Goal: Task Accomplishment & Management: Complete application form

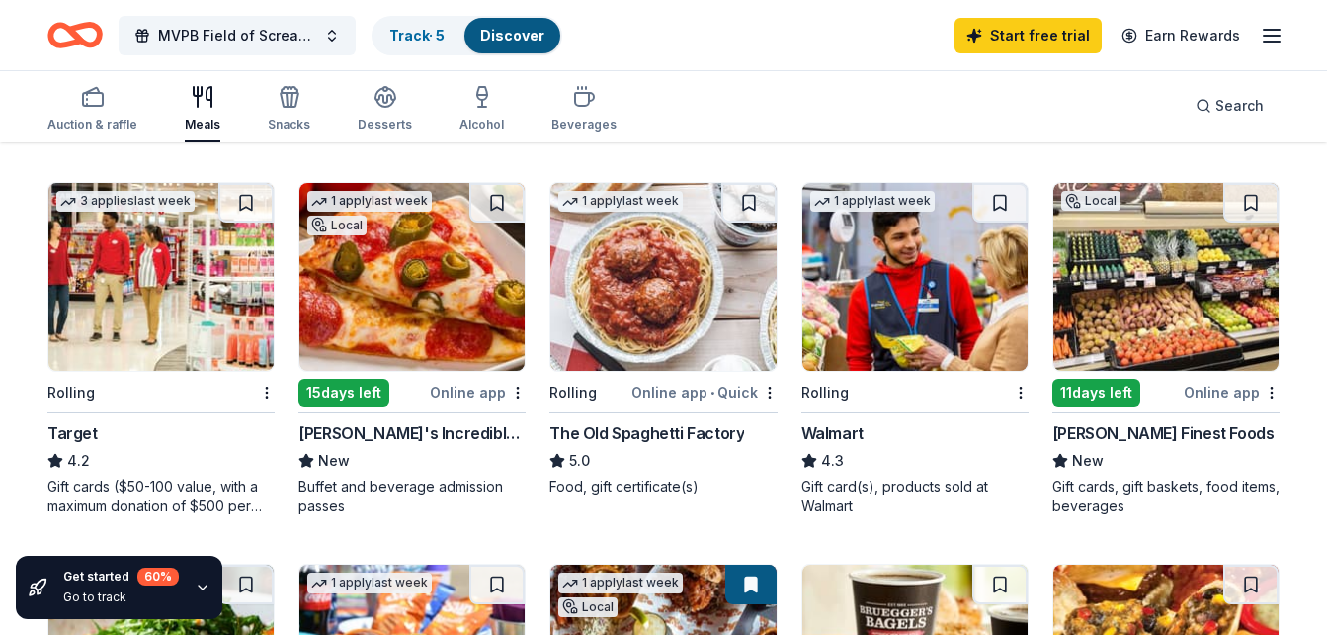
scroll to position [597, 0]
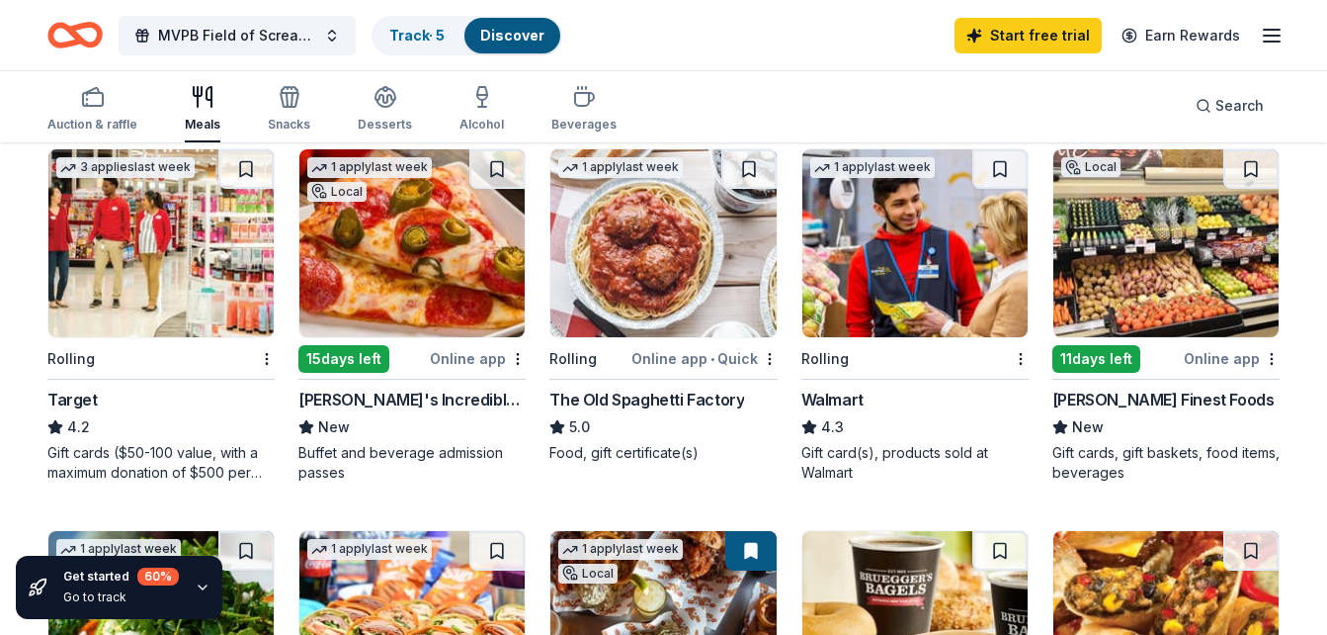
click at [138, 244] on img at bounding box center [160, 243] width 225 height 188
click at [864, 252] on img at bounding box center [915, 243] width 225 height 188
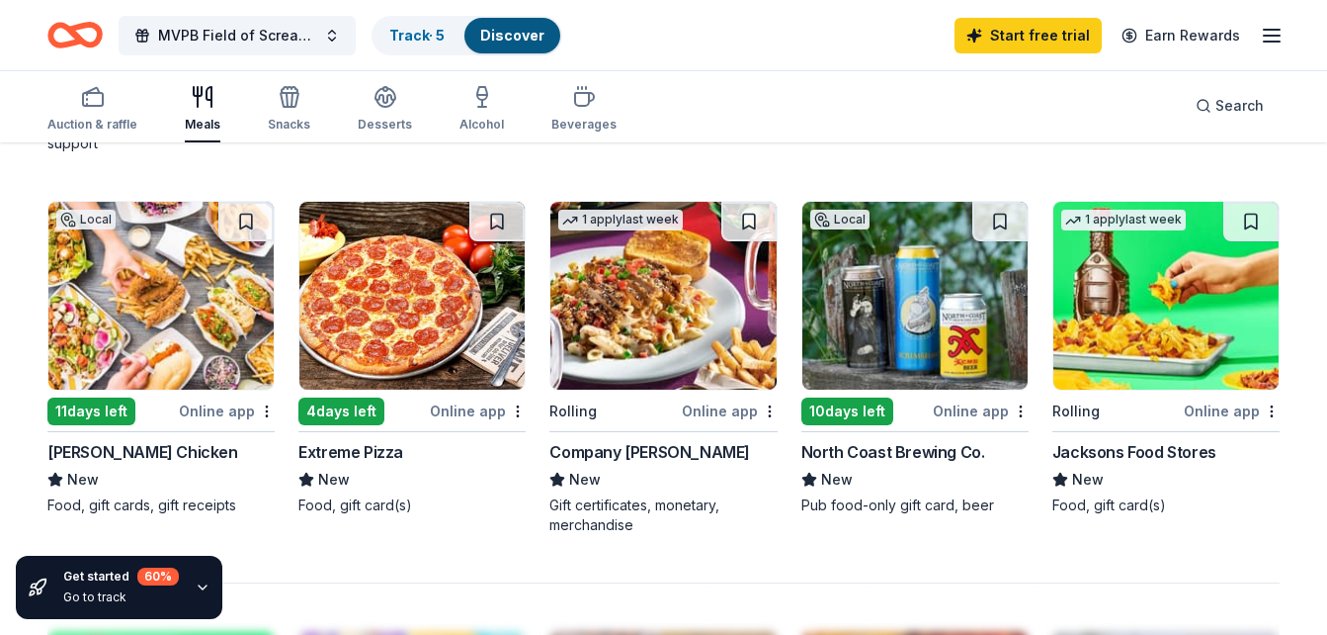
scroll to position [1307, 0]
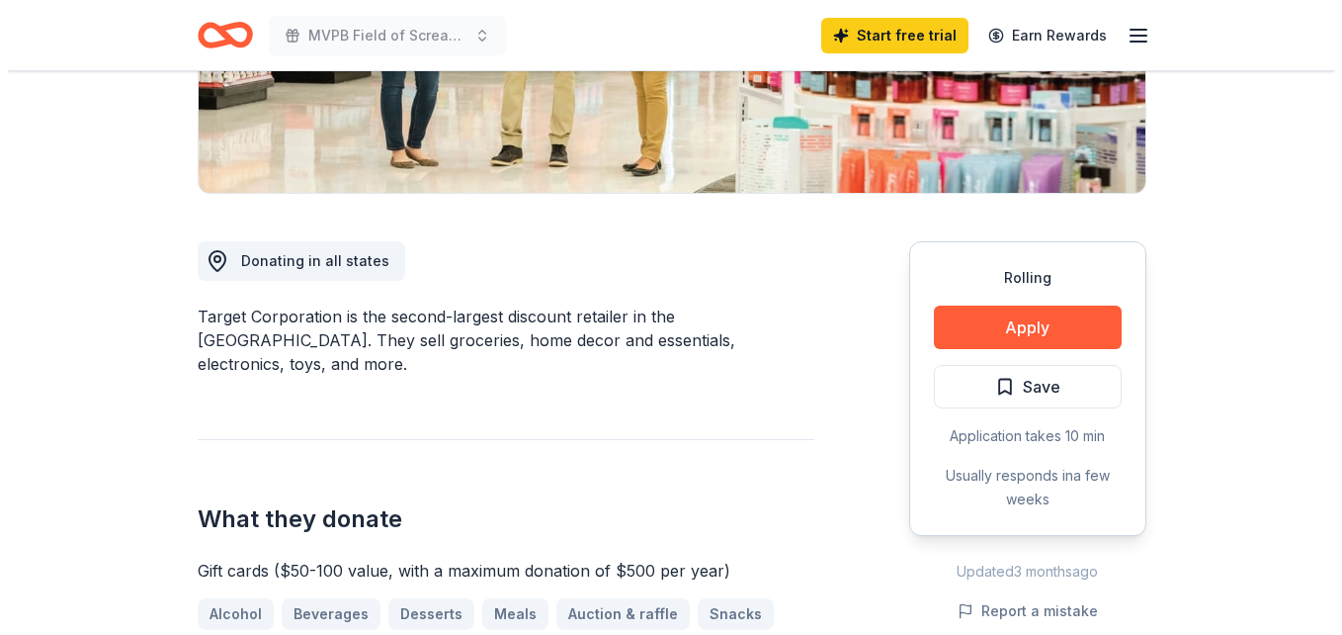
scroll to position [419, 0]
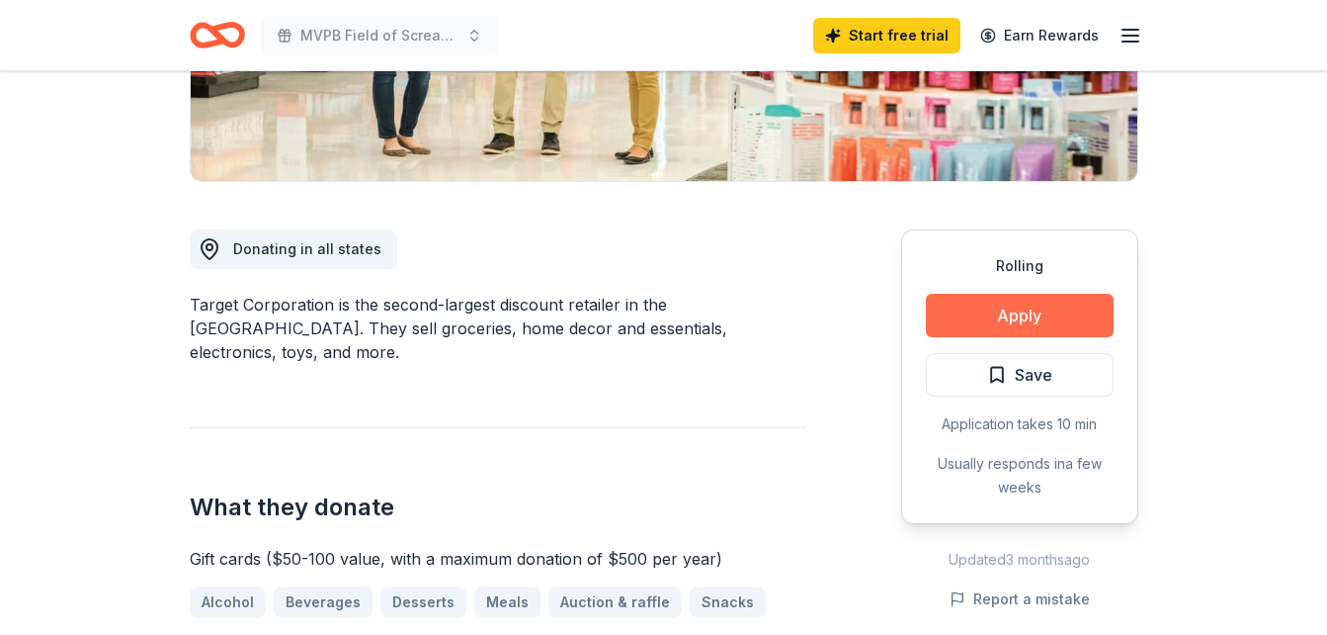
click at [998, 318] on button "Apply" at bounding box center [1020, 315] width 188 height 43
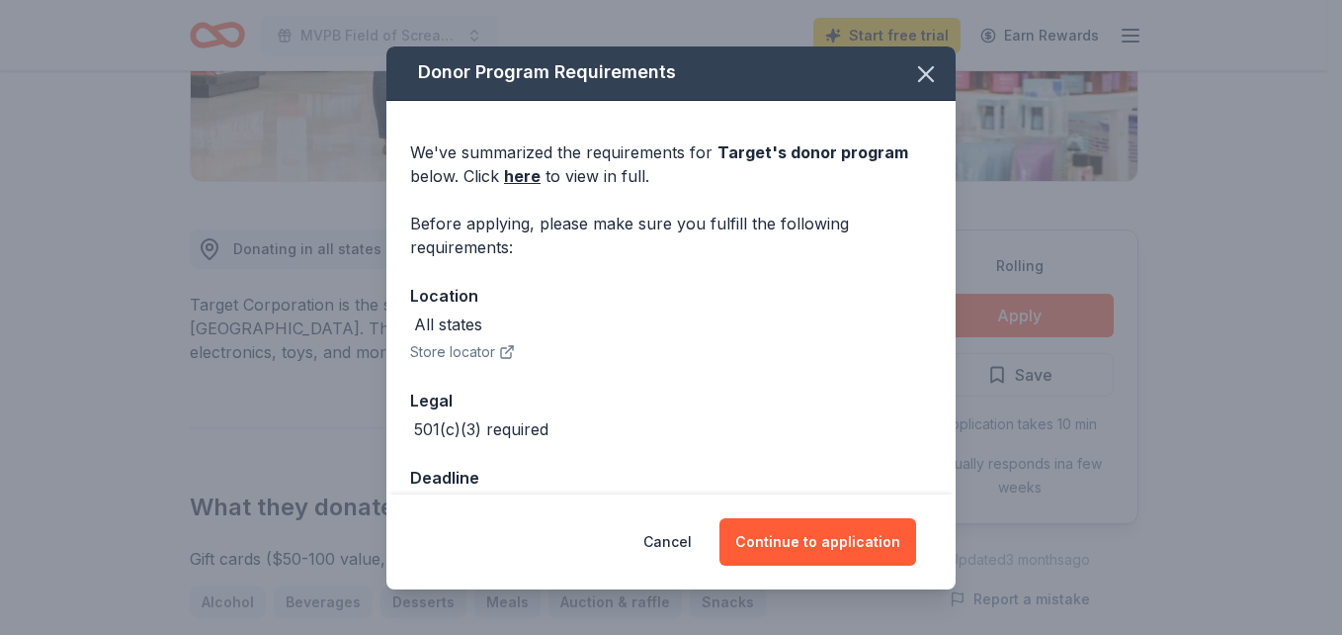
scroll to position [0, 0]
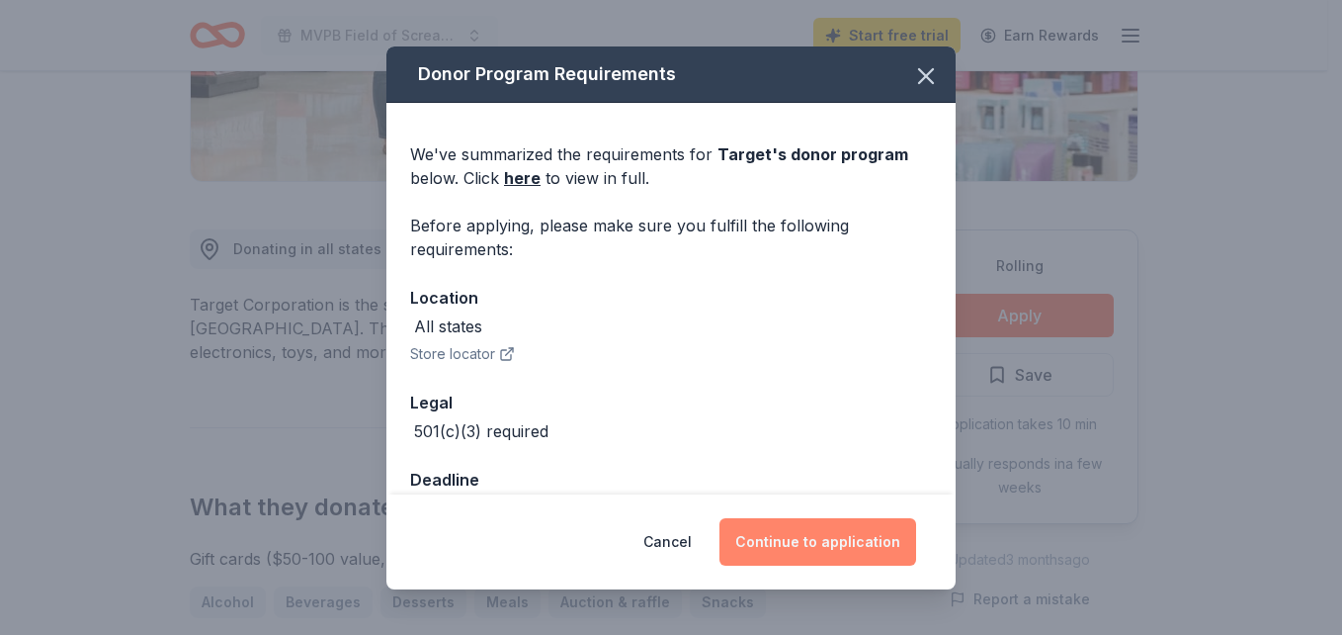
click at [824, 526] on button "Continue to application" at bounding box center [818, 541] width 197 height 47
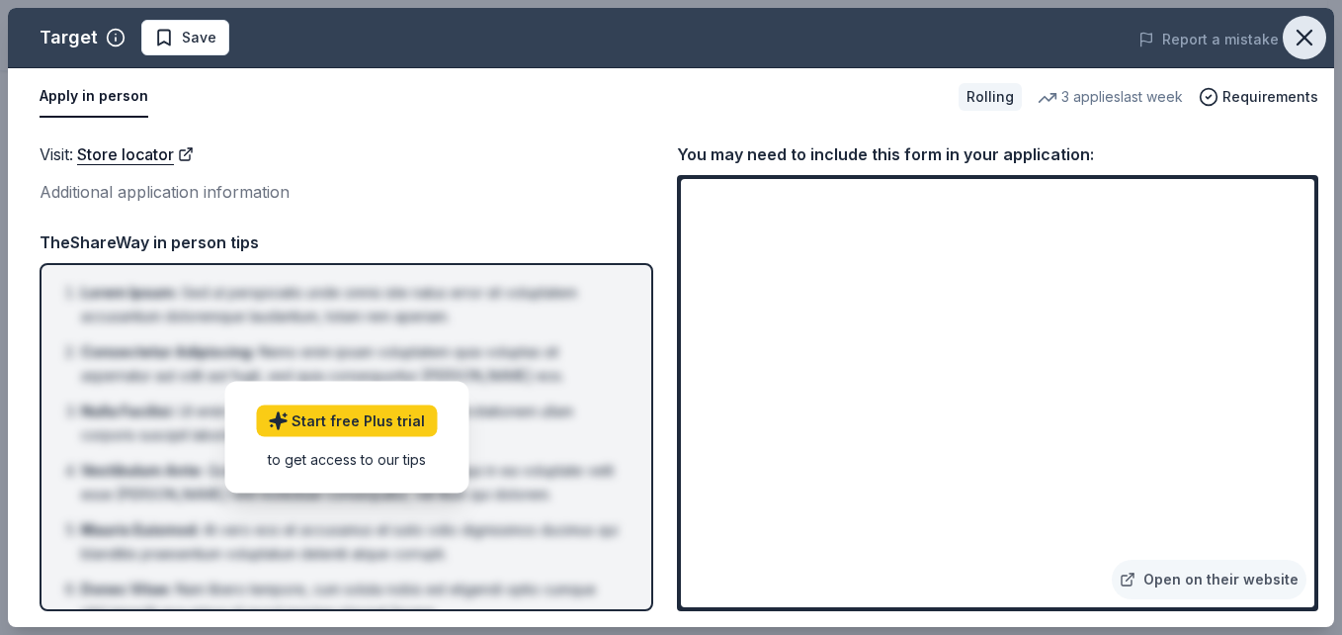
click at [1313, 35] on icon "button" at bounding box center [1305, 38] width 28 height 28
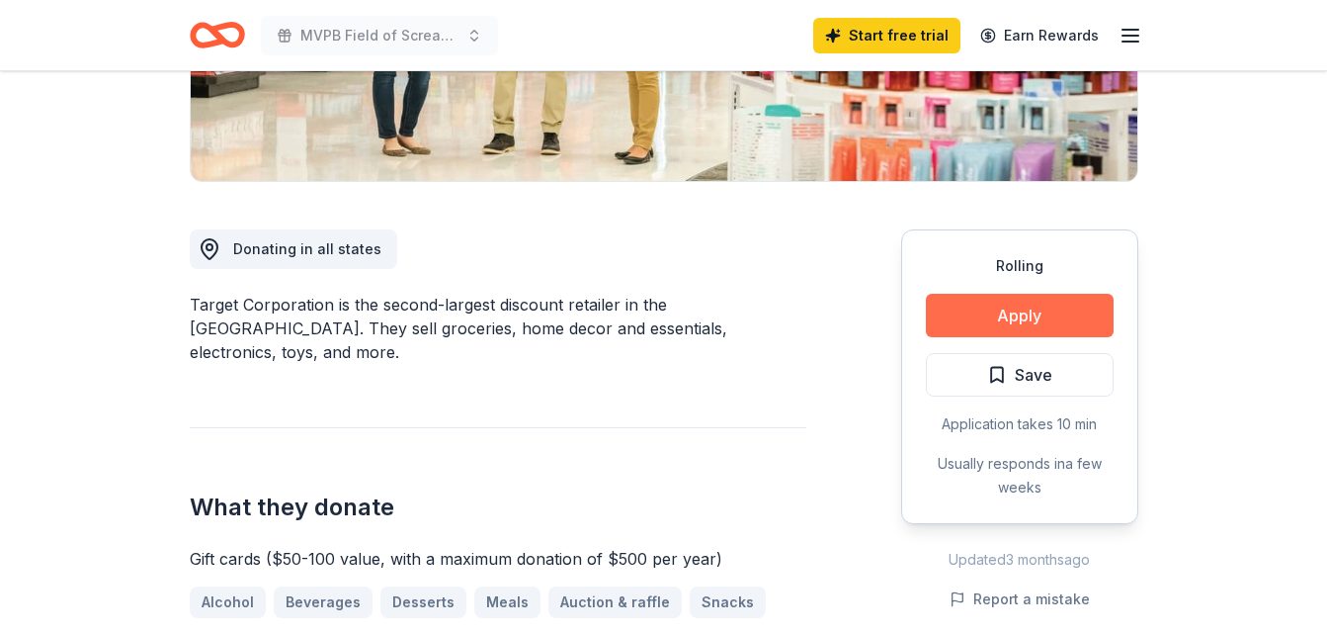
click at [988, 313] on button "Apply" at bounding box center [1020, 315] width 188 height 43
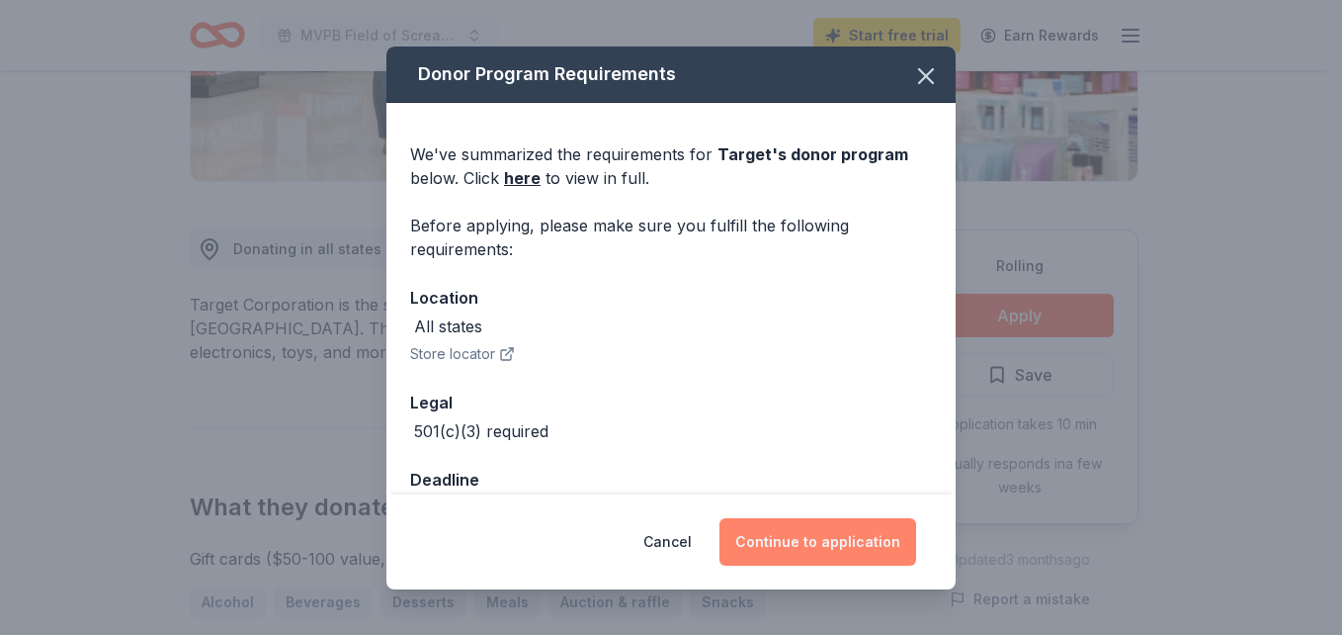
click at [787, 545] on button "Continue to application" at bounding box center [818, 541] width 197 height 47
